Goal: Find specific page/section: Find specific page/section

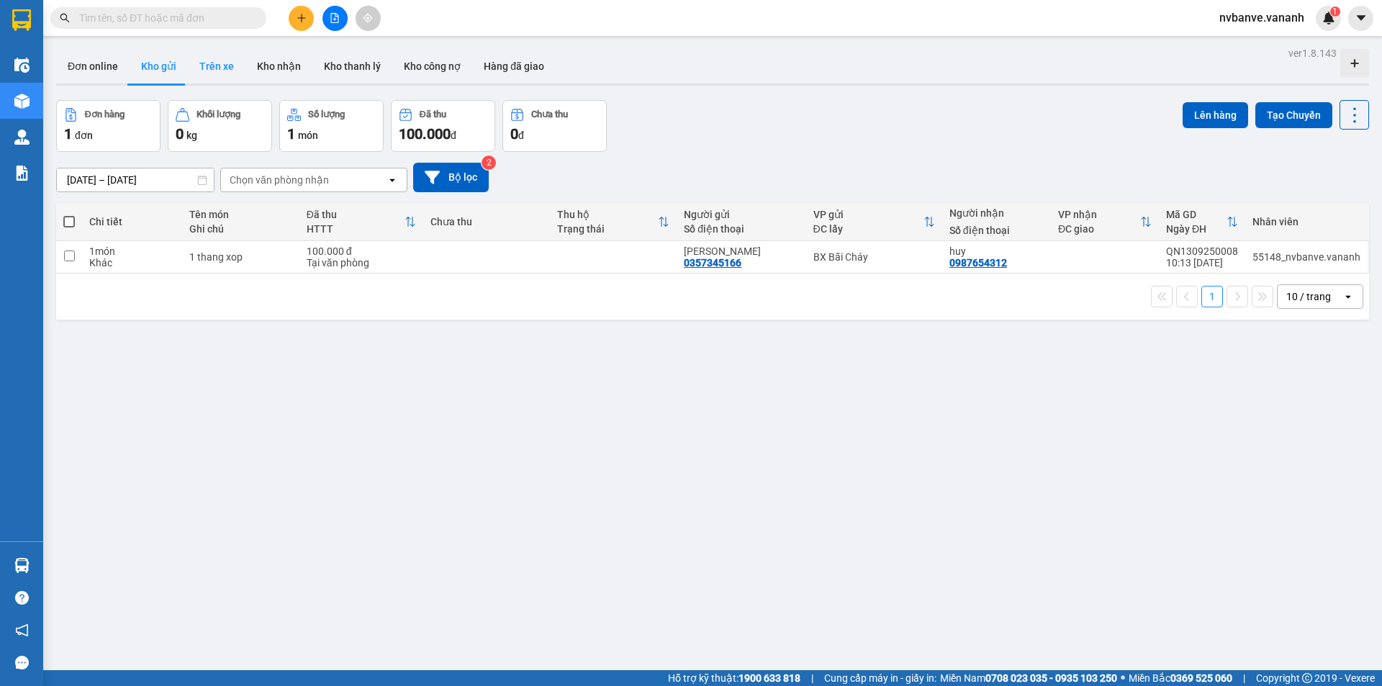
click at [224, 70] on button "Trên xe" at bounding box center [217, 66] width 58 height 35
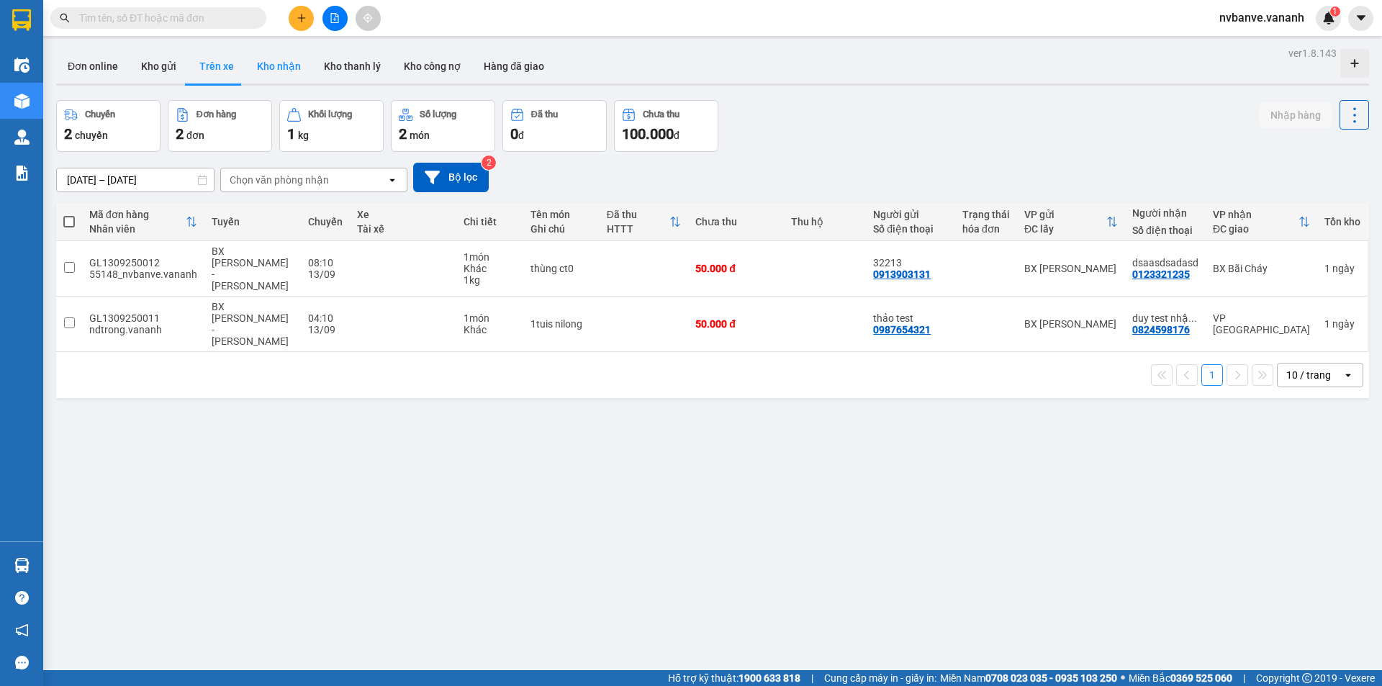
click at [263, 55] on button "Kho nhận" at bounding box center [278, 66] width 67 height 35
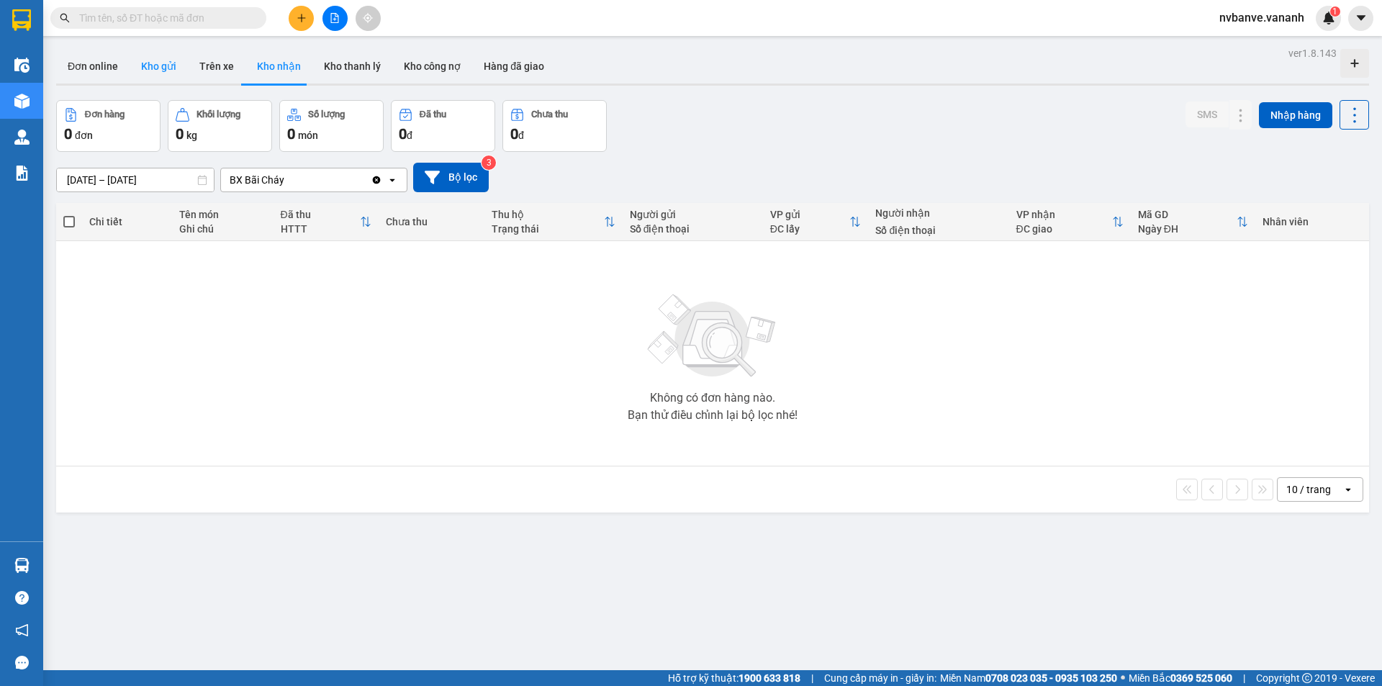
click at [150, 64] on button "Kho gửi" at bounding box center [159, 66] width 58 height 35
